Goal: Task Accomplishment & Management: Manage account settings

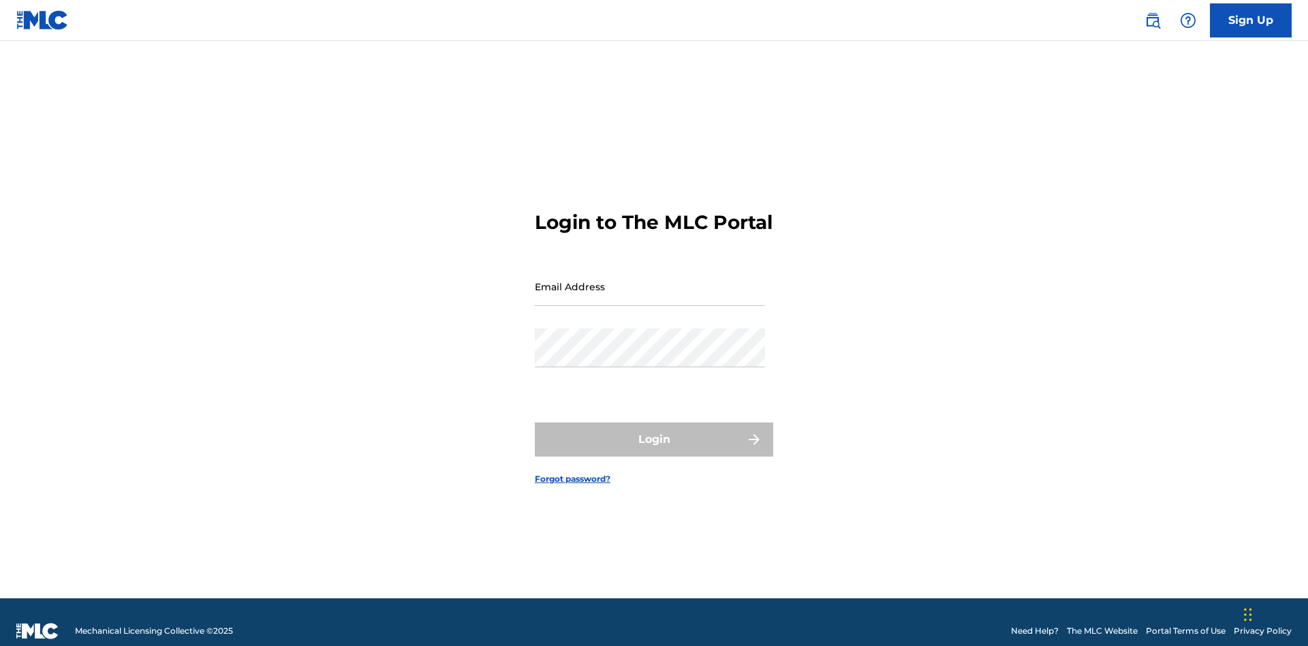
scroll to position [18, 0]
click at [650, 280] on input "Email Address" at bounding box center [650, 286] width 230 height 39
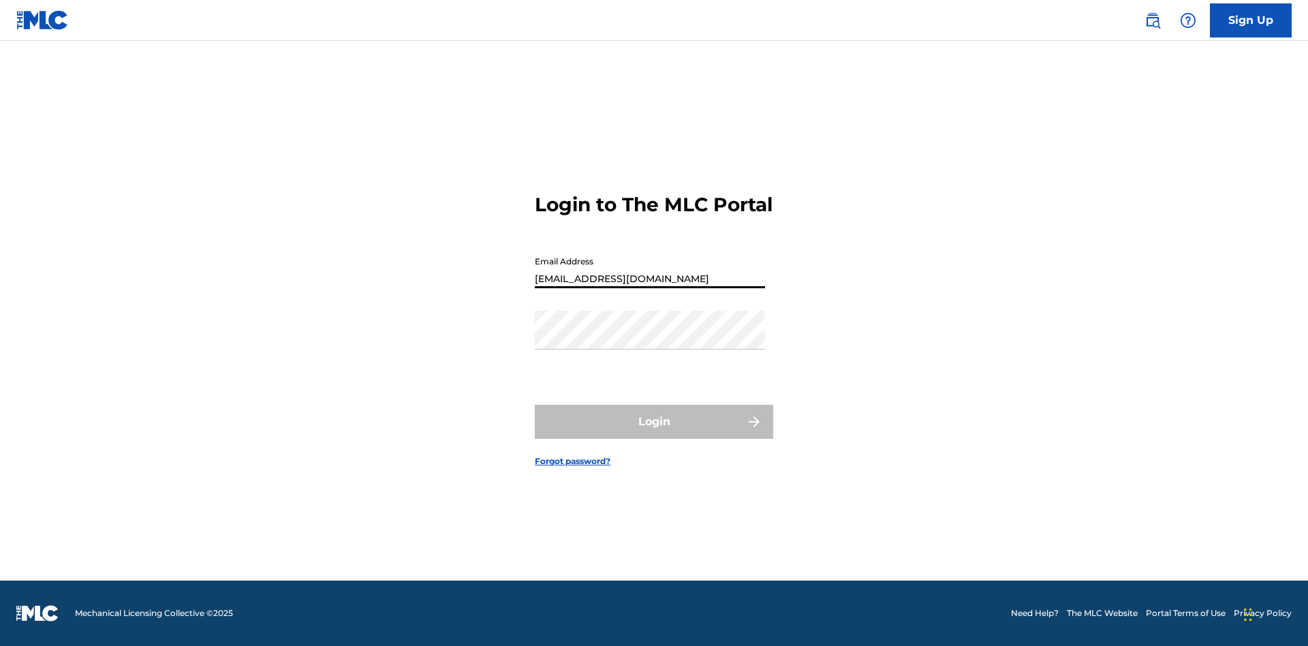
scroll to position [0, 38]
type input "[EMAIL_ADDRESS][DOMAIN_NAME]"
click at [654, 433] on button "Login" at bounding box center [654, 422] width 238 height 34
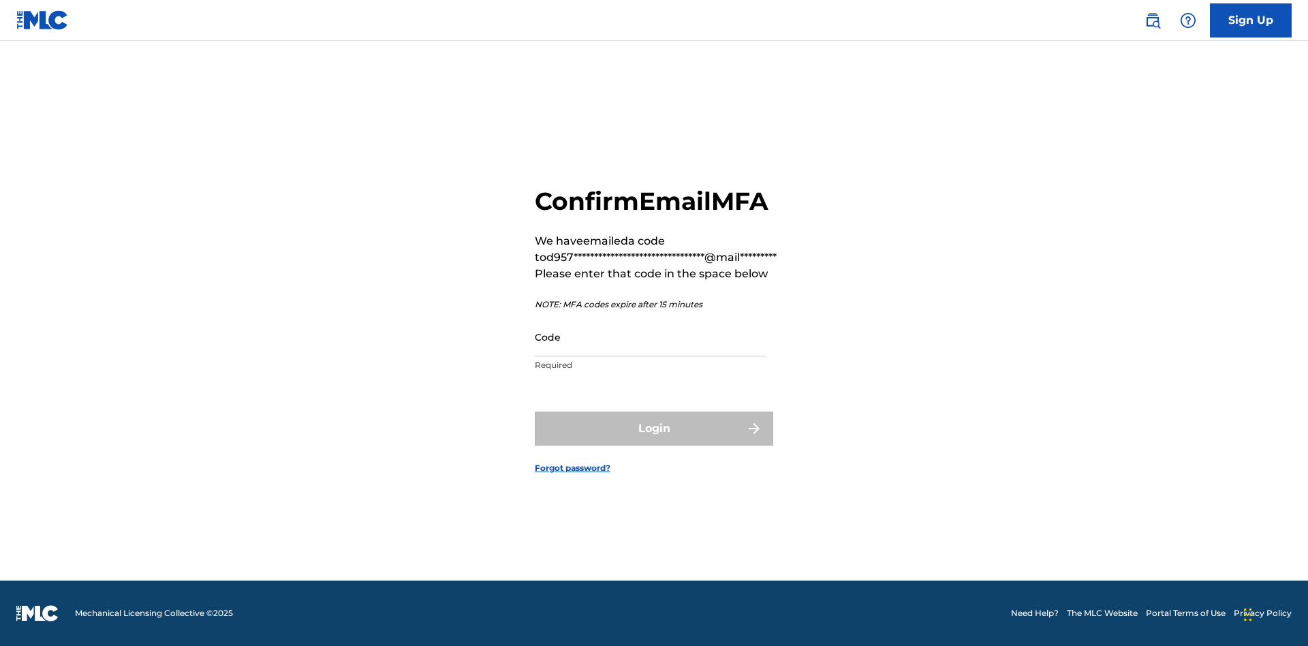
click at [650, 336] on input "Code" at bounding box center [650, 336] width 230 height 39
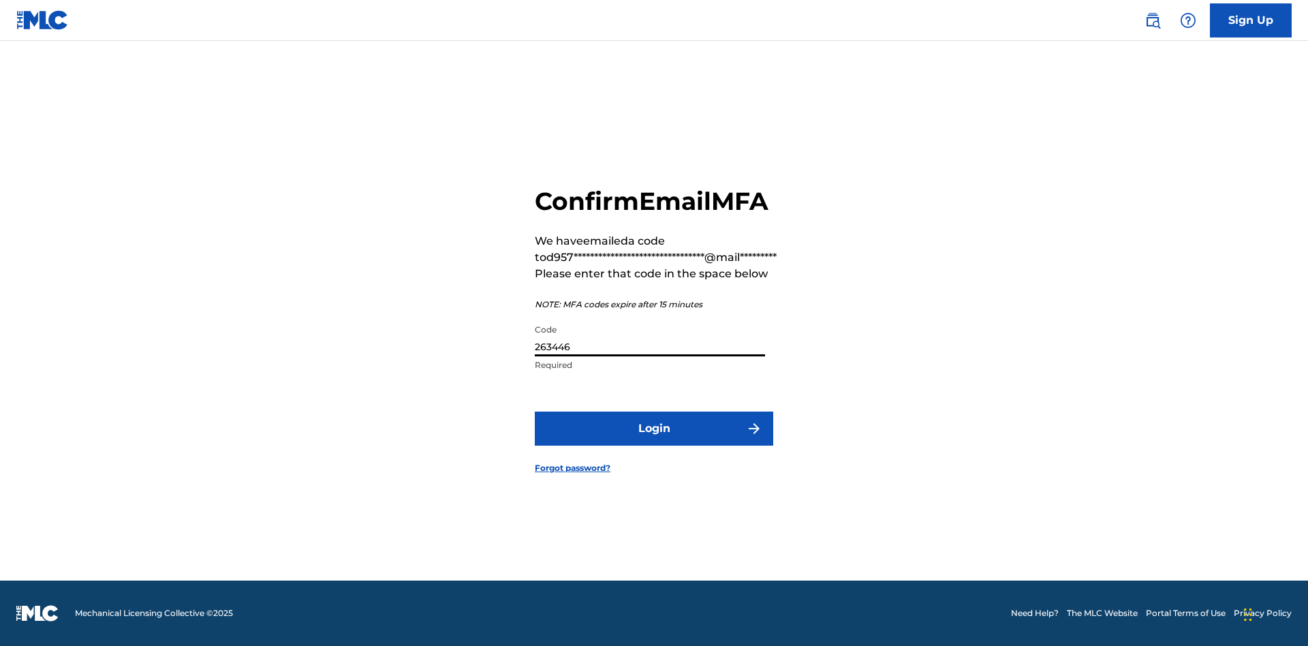
type input "263446"
click at [654, 428] on button "Login" at bounding box center [654, 428] width 238 height 34
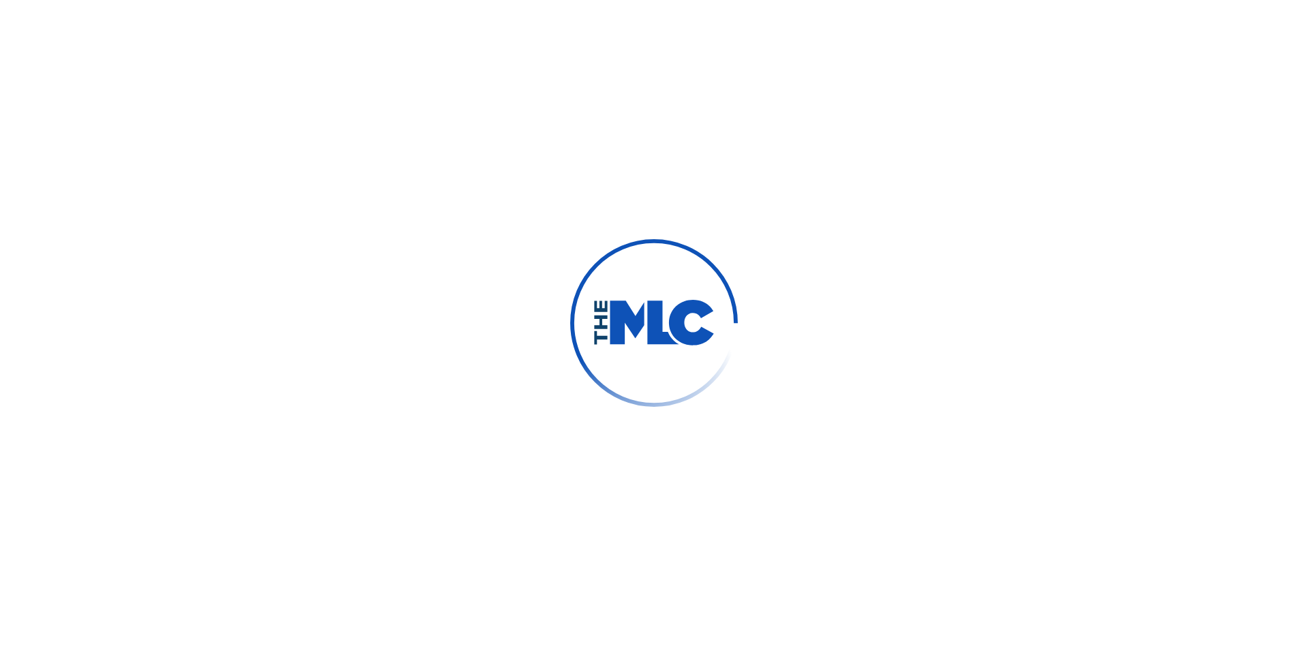
scroll to position [0, 0]
